Goal: Check status: Check status

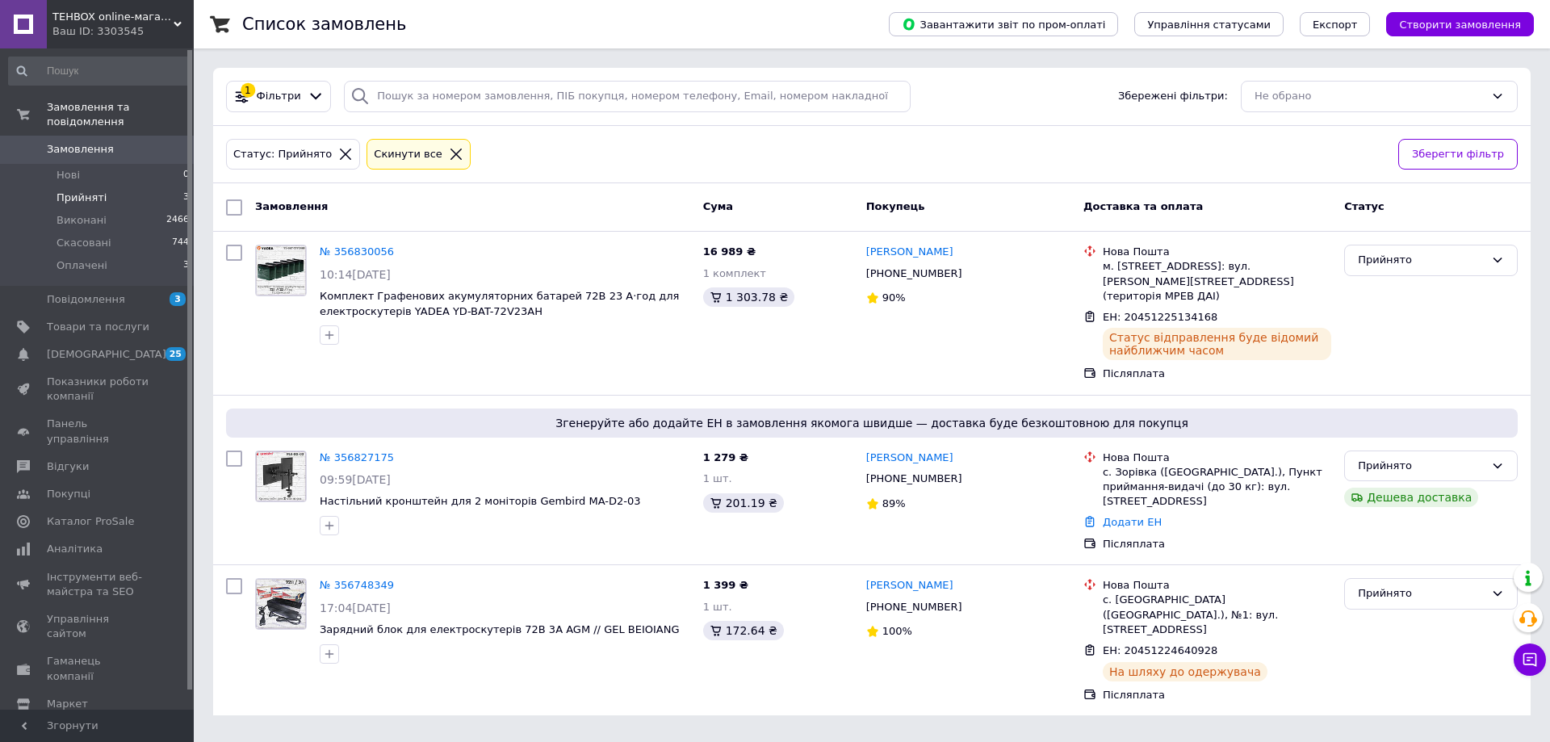
click at [73, 190] on span "Прийняті" at bounding box center [81, 197] width 50 height 15
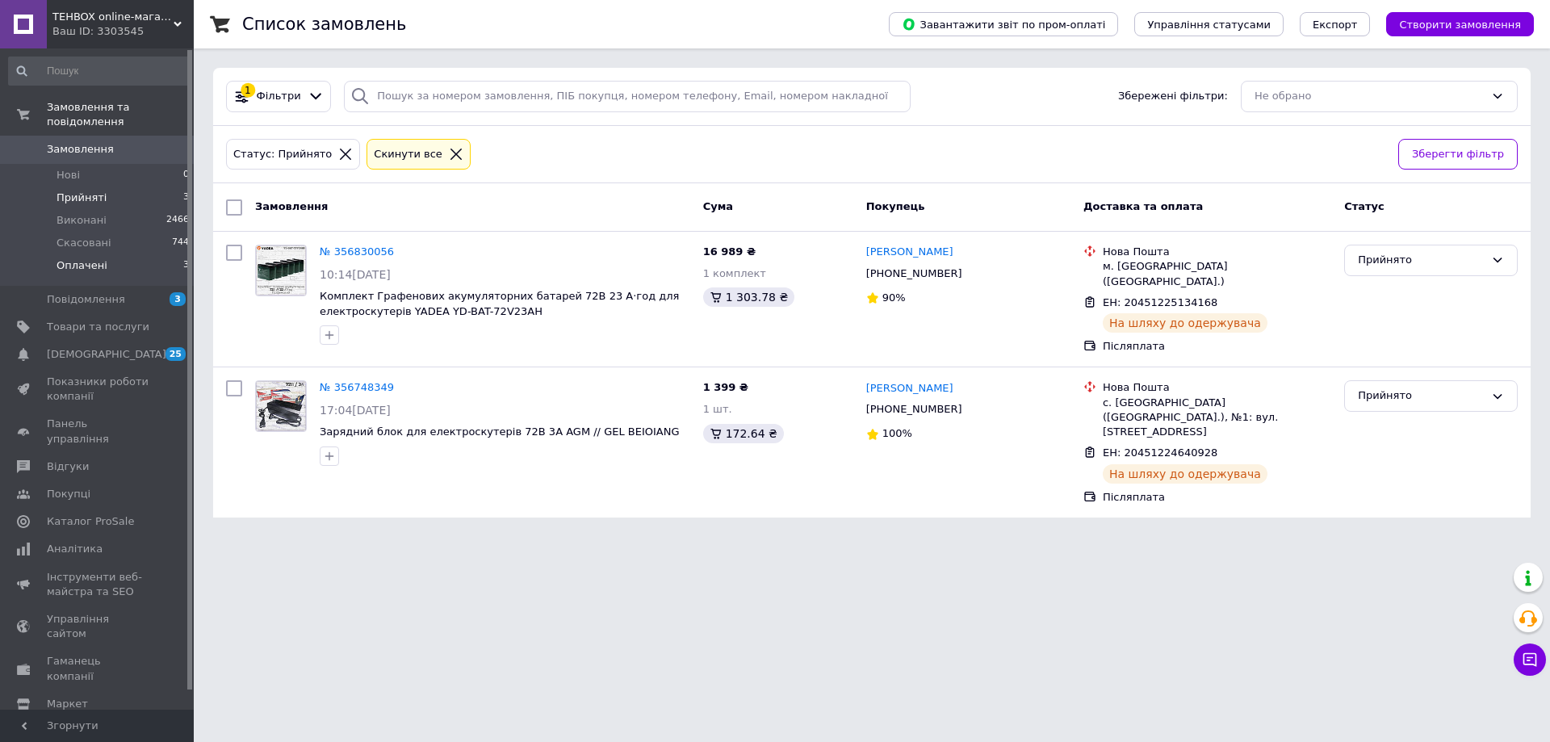
click at [82, 258] on span "Оплачені" at bounding box center [81, 265] width 51 height 15
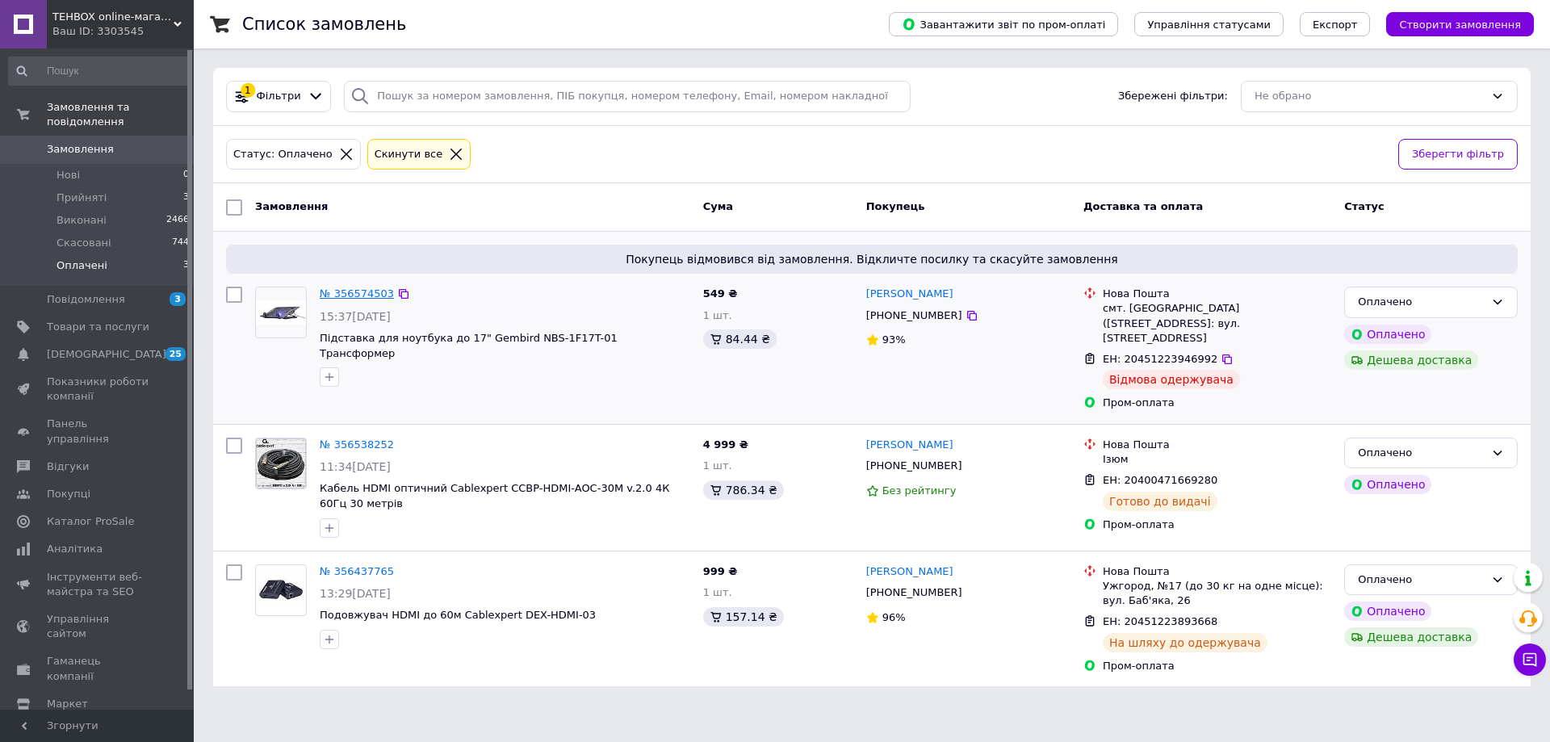
click at [349, 291] on link "№ 356574503" at bounding box center [357, 293] width 74 height 12
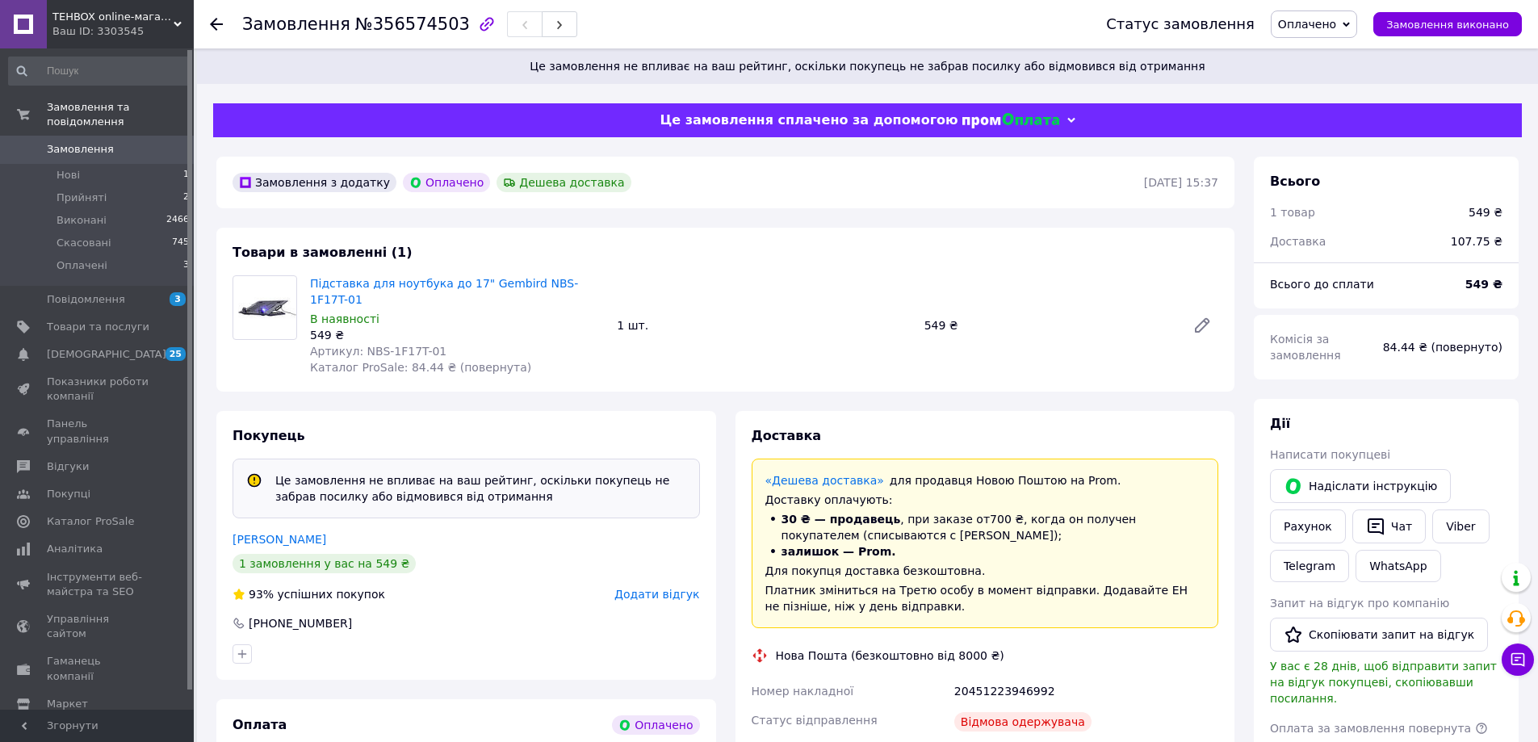
click at [215, 23] on use at bounding box center [216, 24] width 13 height 13
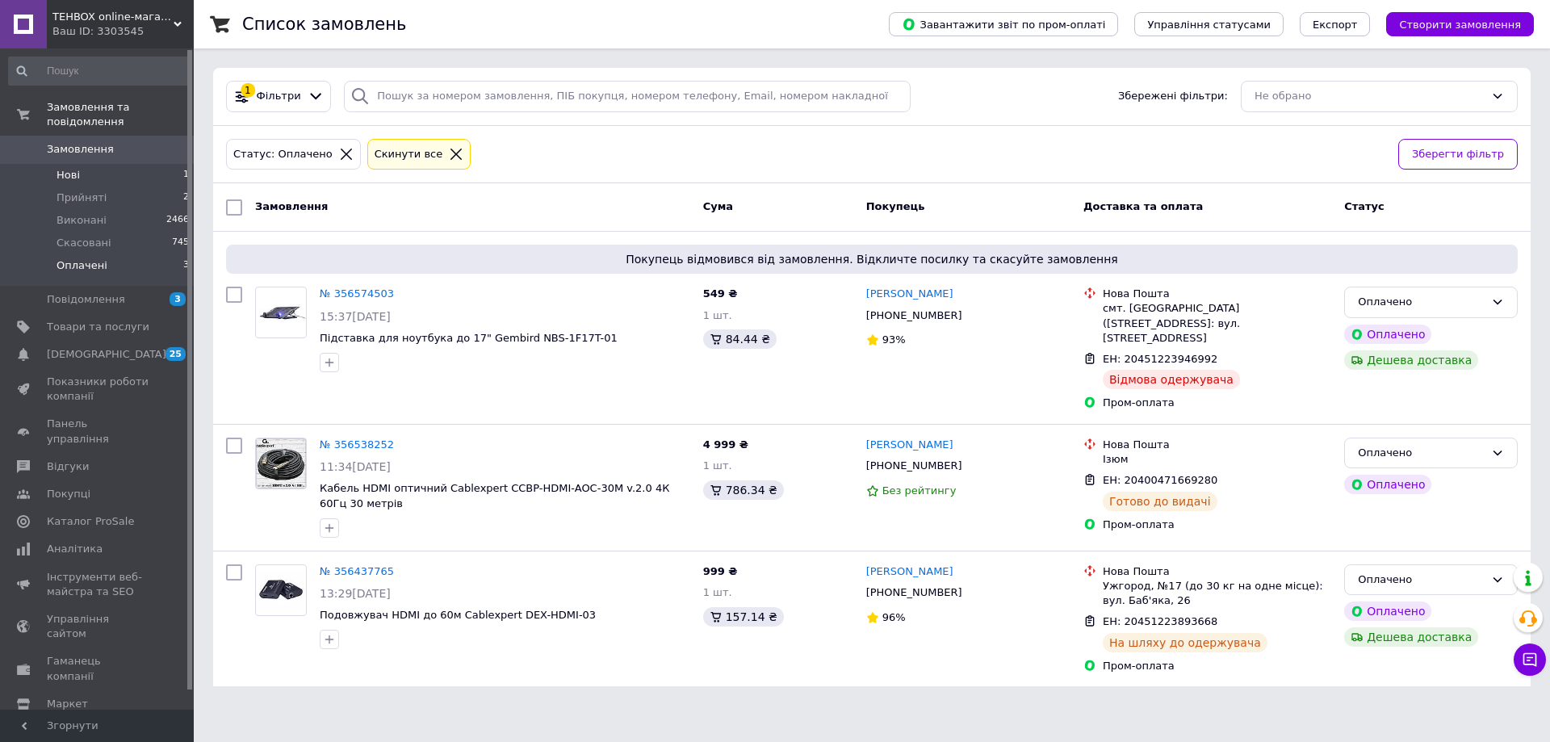
click at [65, 168] on span "Нові" at bounding box center [67, 175] width 23 height 15
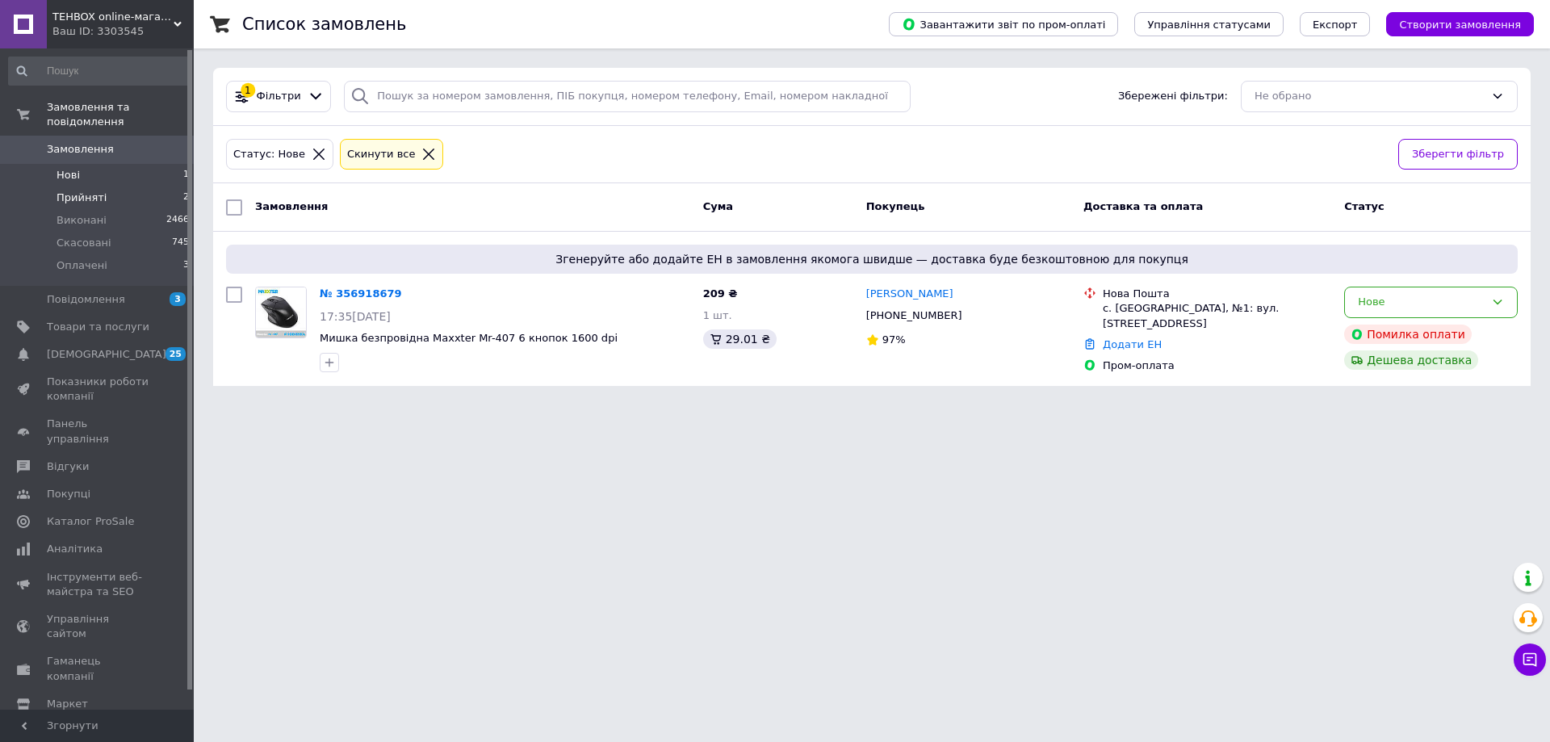
click at [83, 190] on span "Прийняті" at bounding box center [81, 197] width 50 height 15
